Goal: Information Seeking & Learning: Learn about a topic

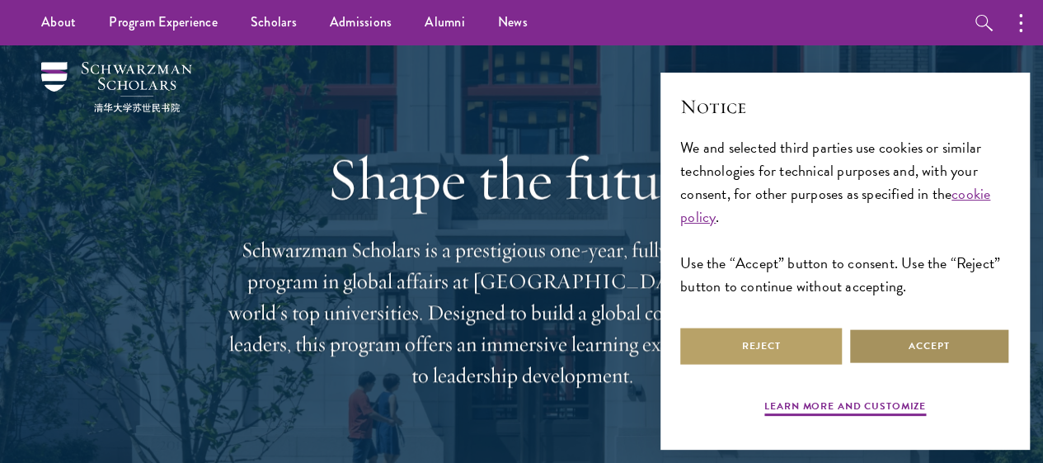
click at [871, 345] on button "Accept" at bounding box center [929, 345] width 162 height 37
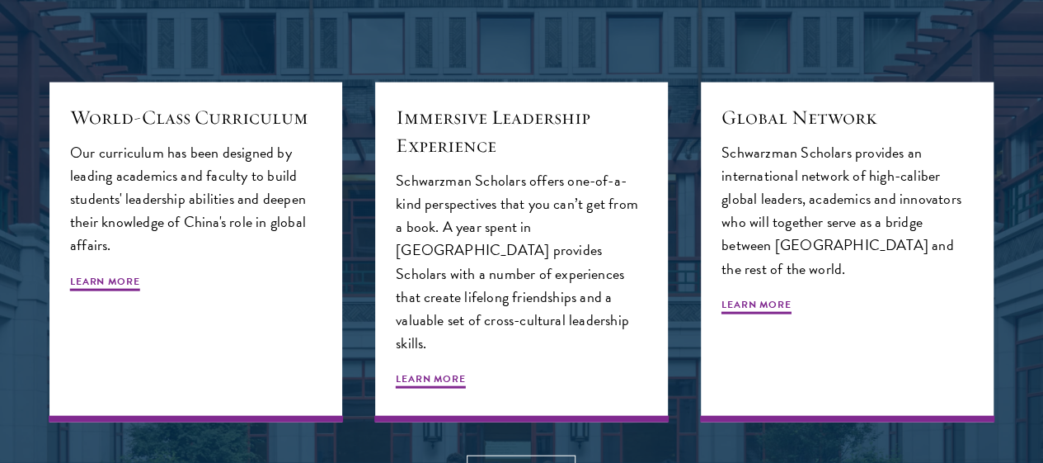
scroll to position [1484, 0]
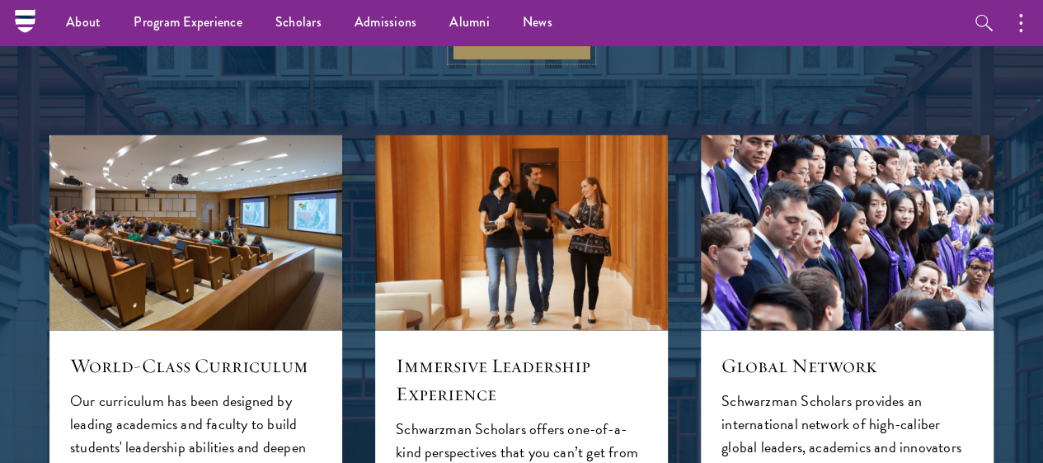
click at [567, 60] on link "Learn More" at bounding box center [521, 41] width 141 height 37
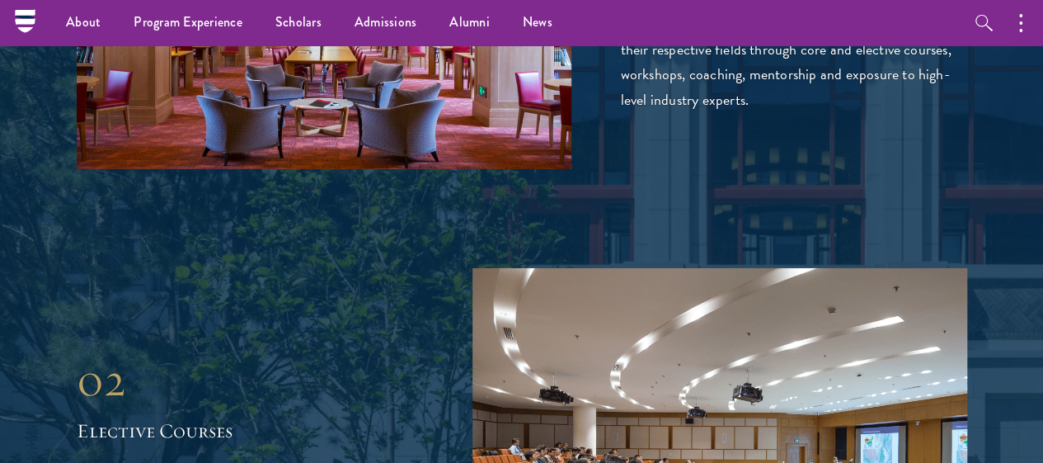
scroll to position [2473, 0]
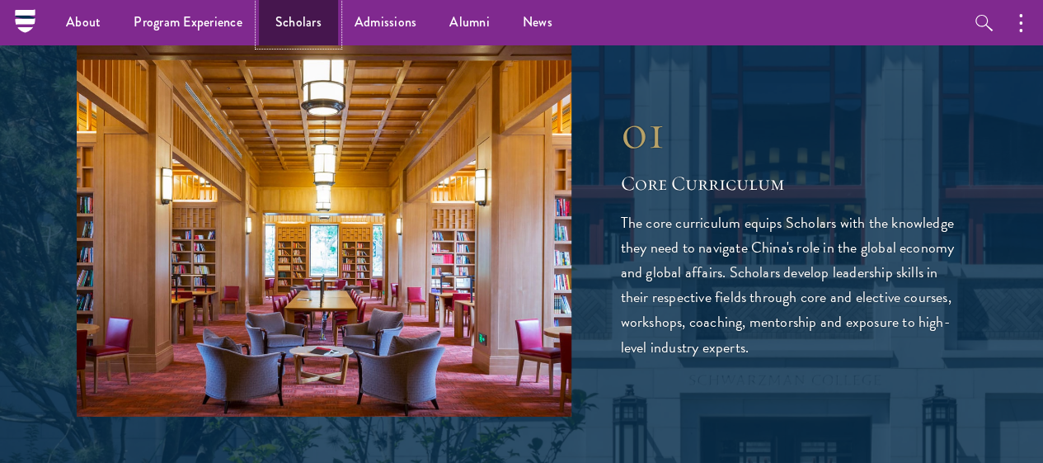
click at [312, 16] on link "Scholars" at bounding box center [298, 22] width 79 height 45
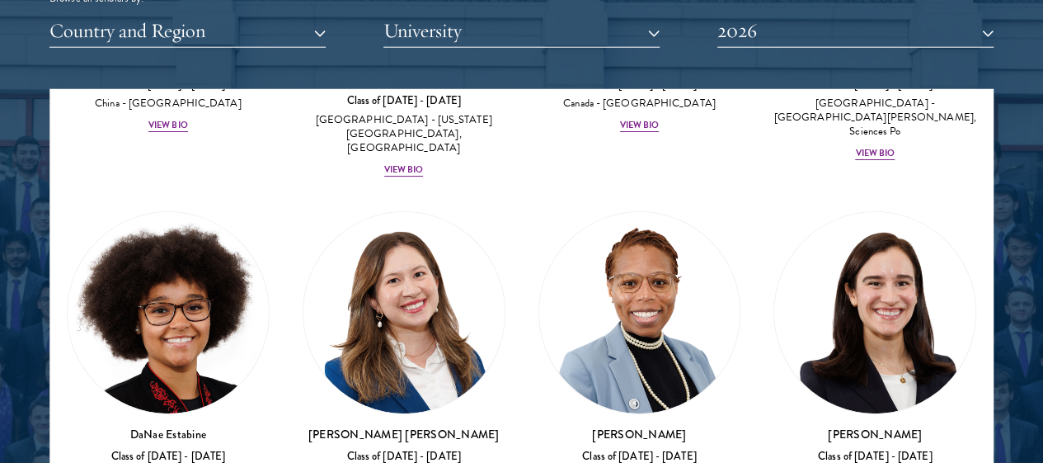
scroll to position [3051, 0]
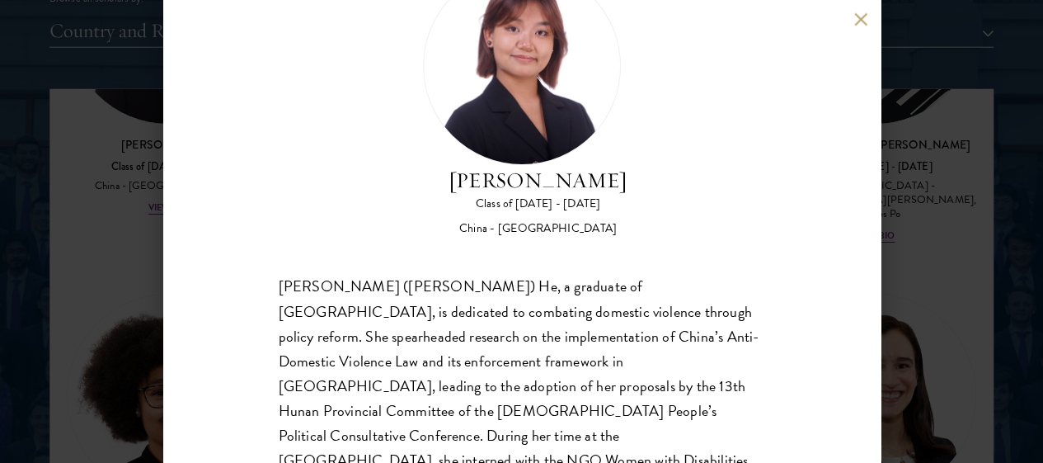
scroll to position [171, 0]
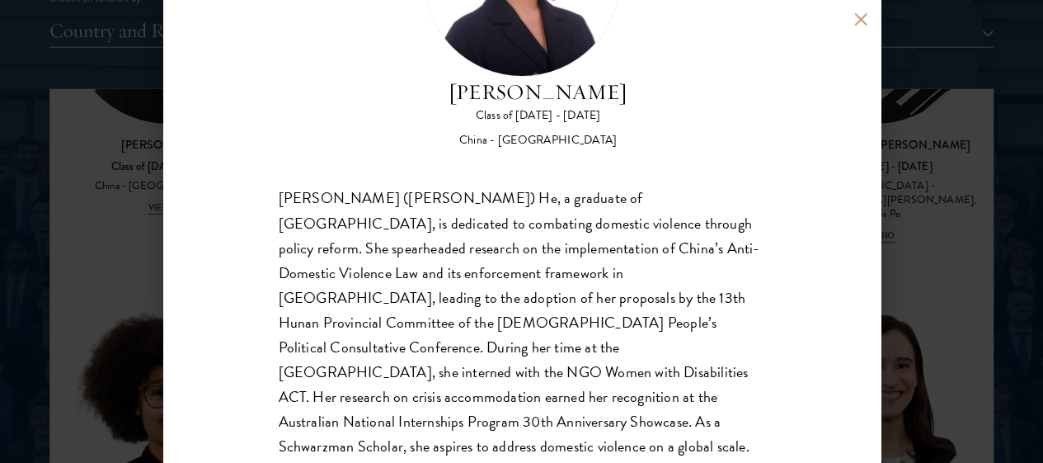
click at [854, 8] on div "Cynthia He Class of 2025 - 2026 China - Tsinghua University Yuqing (Cynthia) He…" at bounding box center [521, 231] width 717 height 463
click at [855, 21] on button at bounding box center [861, 19] width 14 height 14
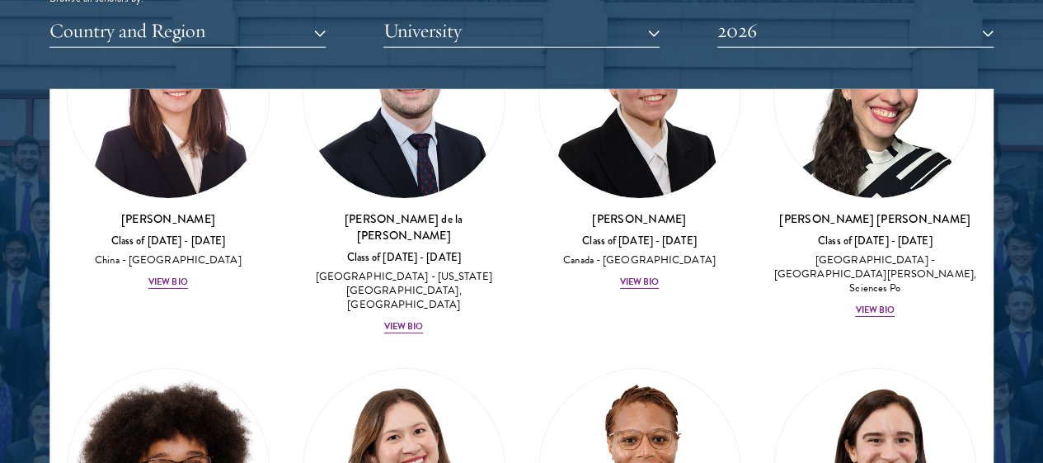
scroll to position [2647, 0]
